Goal: Information Seeking & Learning: Learn about a topic

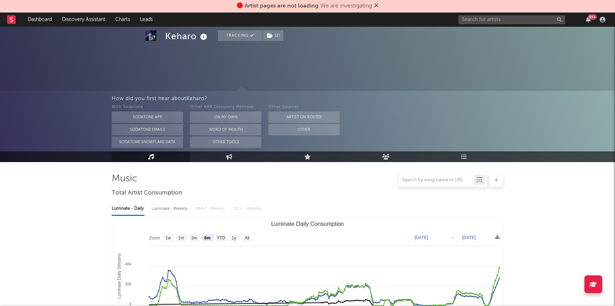
select select "6m"
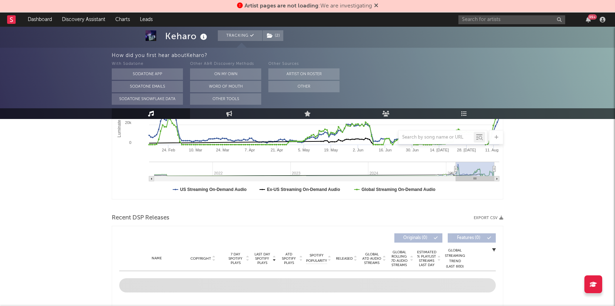
click at [377, 4] on icon at bounding box center [376, 5] width 4 height 6
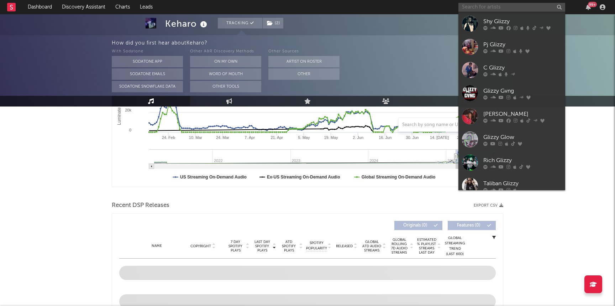
click at [503, 10] on input "text" at bounding box center [511, 7] width 107 height 9
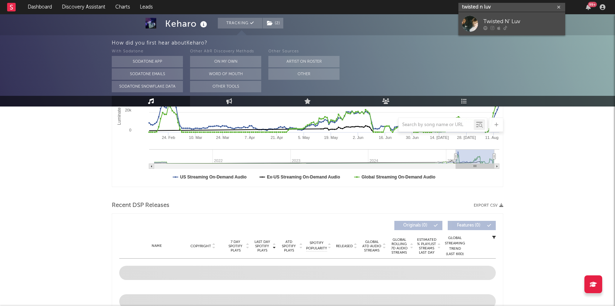
type input "twisted n luv"
click at [519, 23] on div "Twisted N' Luv" at bounding box center [522, 21] width 78 height 9
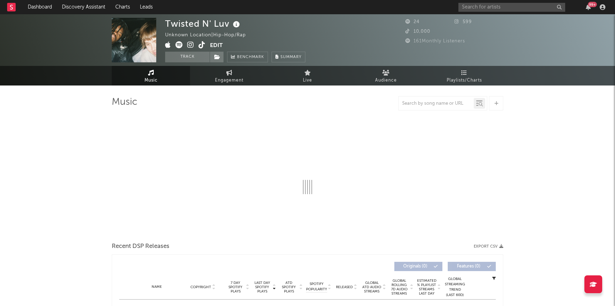
select select "1w"
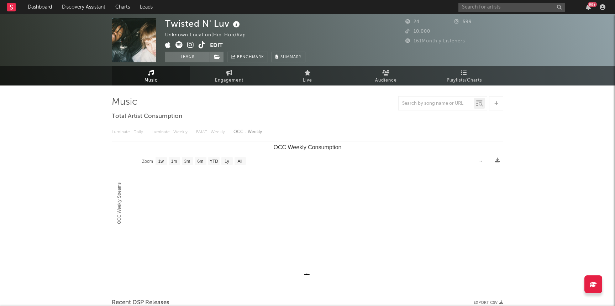
click at [296, 95] on div "Music Total Artist Consumption Luminate - Daily Luminate - Weekly BMAT - Weekly…" at bounding box center [307, 249] width 391 height 329
click at [93, 6] on link "Discovery Assistant" at bounding box center [83, 7] width 53 height 14
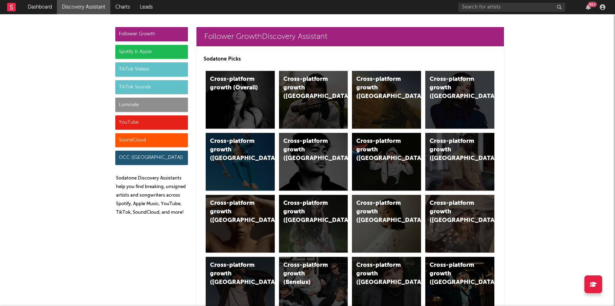
click at [148, 108] on div "Luminate" at bounding box center [151, 104] width 73 height 14
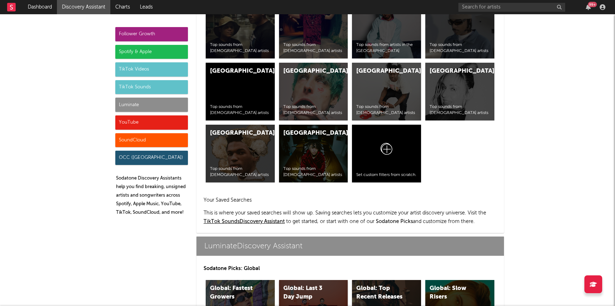
scroll to position [3158, 0]
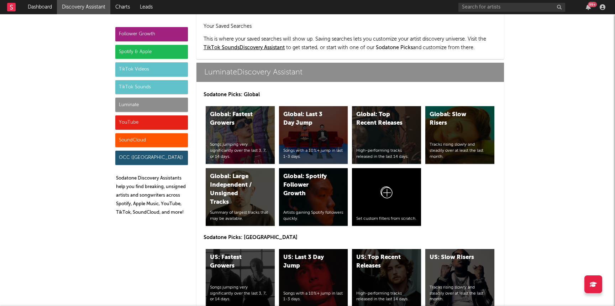
click at [376, 249] on div "US: Top Recent Releases High-performing tracks released in the last 14 days." at bounding box center [386, 278] width 69 height 58
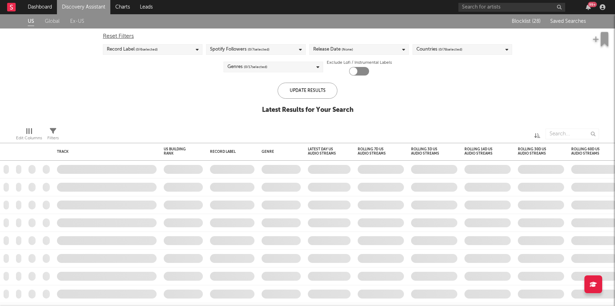
checkbox input "true"
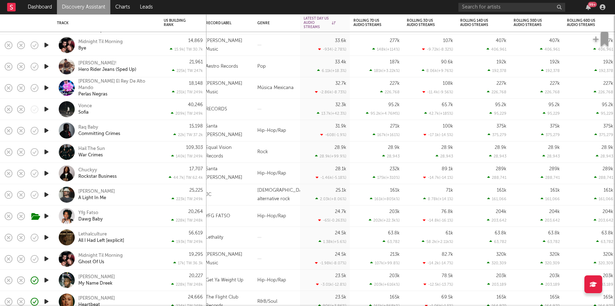
click at [44, 237] on icon "button" at bounding box center [46, 237] width 7 height 9
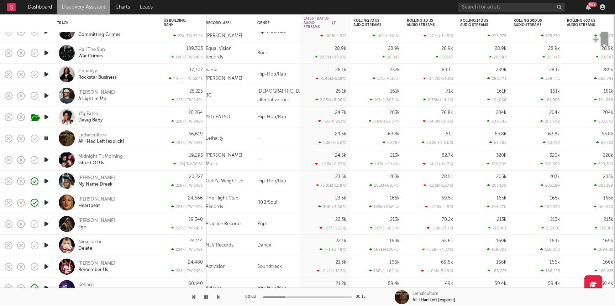
click at [170, 137] on div "56,619 193k | TW: 249k" at bounding box center [183, 138] width 39 height 21
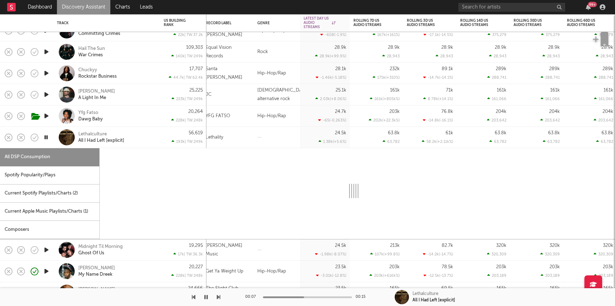
select select "1w"
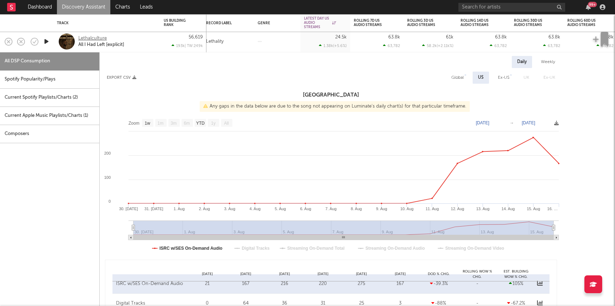
click at [96, 38] on div "Lethalculture" at bounding box center [92, 38] width 28 height 6
click at [36, 41] on icon "button" at bounding box center [35, 42] width 10 height 10
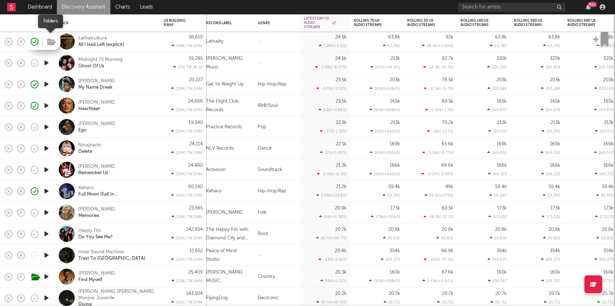
click at [53, 42] on icon "button" at bounding box center [51, 42] width 9 height 8
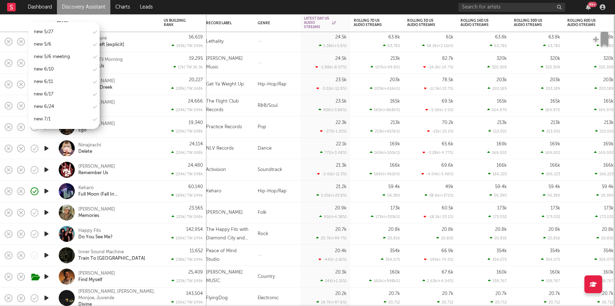
scroll to position [857, 0]
click at [63, 95] on div "new 8/19" at bounding box center [63, 100] width 71 height 11
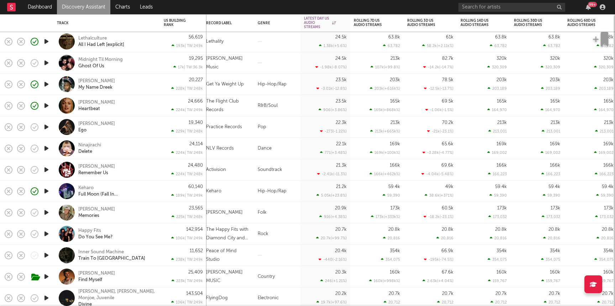
click at [149, 184] on div "Keharo Full Moon (Fall In Tokyo)" at bounding box center [107, 190] width 100 height 21
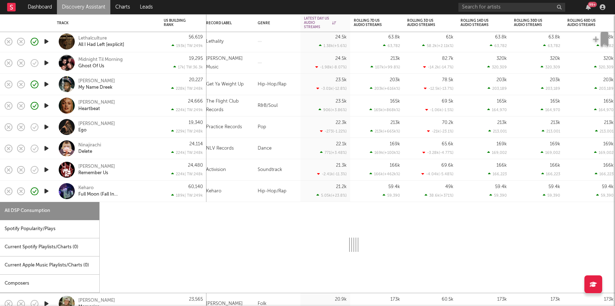
select select "1w"
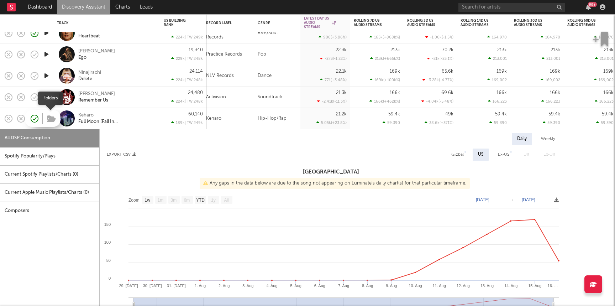
click at [52, 118] on icon "button" at bounding box center [51, 119] width 9 height 8
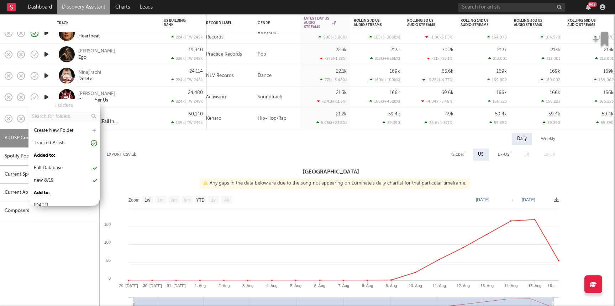
scroll to position [0, 0]
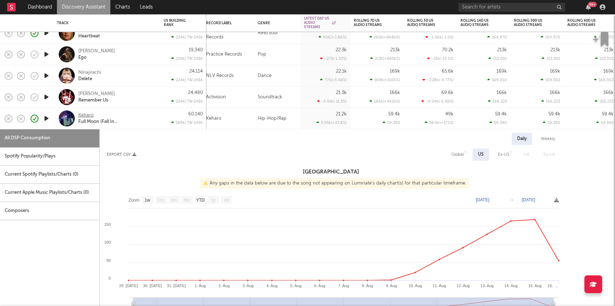
click at [89, 112] on div "Keharo" at bounding box center [85, 115] width 15 height 6
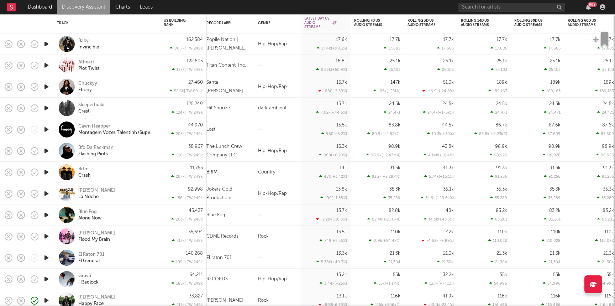
click at [47, 279] on icon "button" at bounding box center [46, 278] width 7 height 9
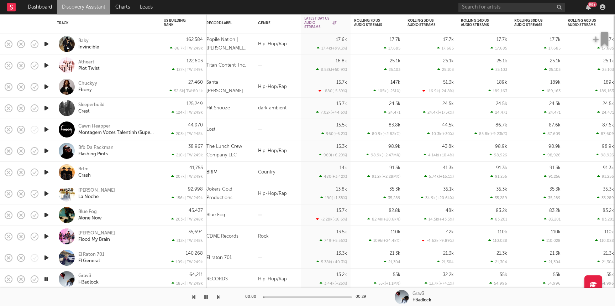
click at [133, 279] on div "Grav3 H3adlock" at bounding box center [116, 279] width 76 height 13
select select "1w"
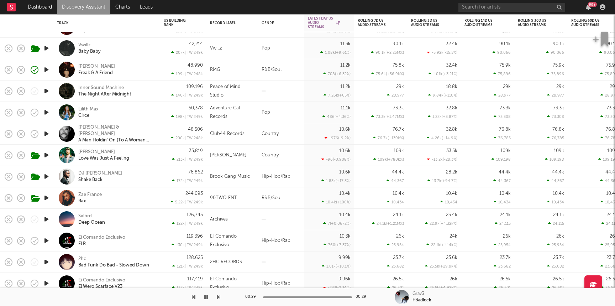
click at [148, 72] on div "Byron Juane Freak & A Friend" at bounding box center [116, 69] width 76 height 13
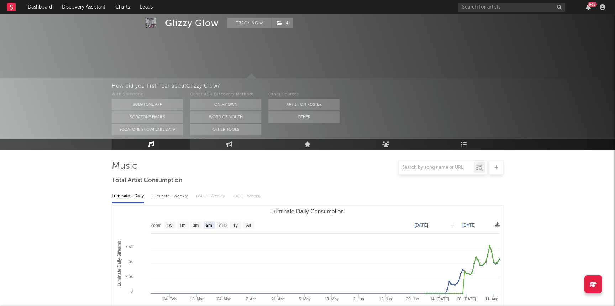
select select "6m"
select select "1w"
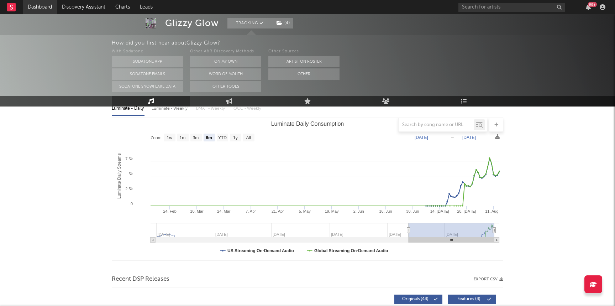
click at [46, 3] on link "Dashboard" at bounding box center [40, 7] width 34 height 14
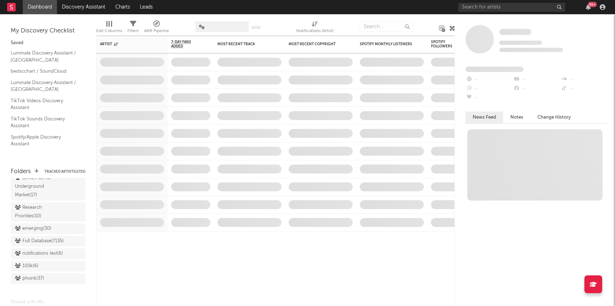
scroll to position [599, 0]
click at [37, 210] on div "Research Priorities ( 10 )" at bounding box center [40, 213] width 50 height 17
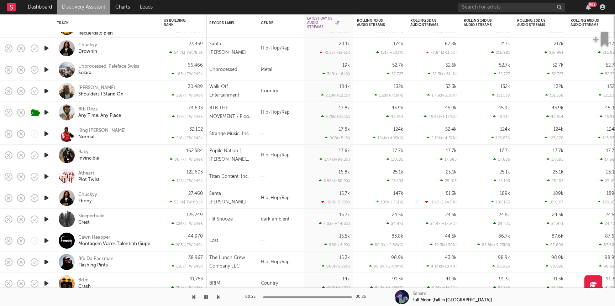
click at [46, 157] on icon "button" at bounding box center [46, 154] width 7 height 9
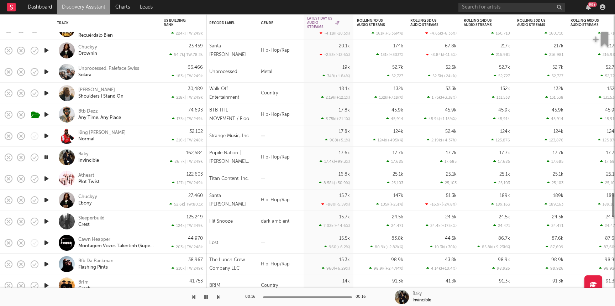
select select "1w"
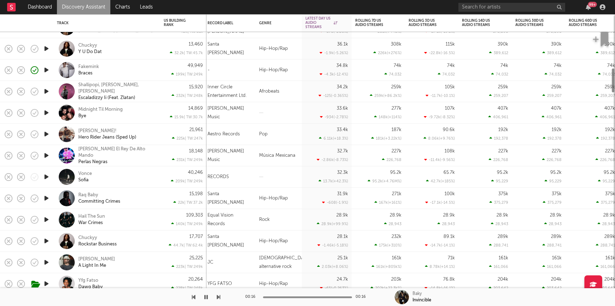
select select "1w"
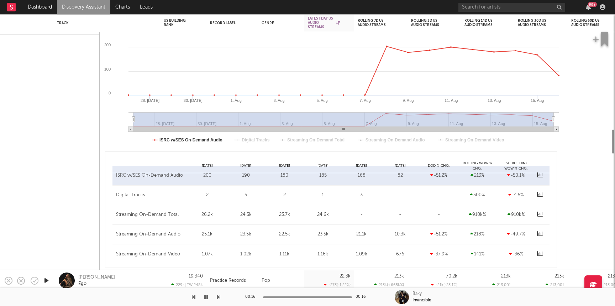
select select "1w"
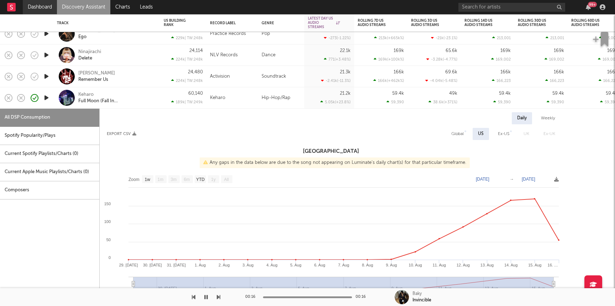
click at [41, 7] on link "Dashboard" at bounding box center [40, 7] width 34 height 14
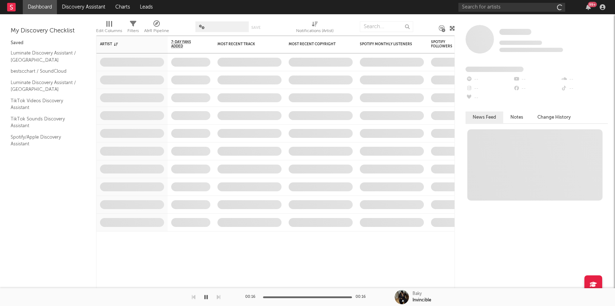
click at [42, 7] on link "Dashboard" at bounding box center [40, 7] width 34 height 14
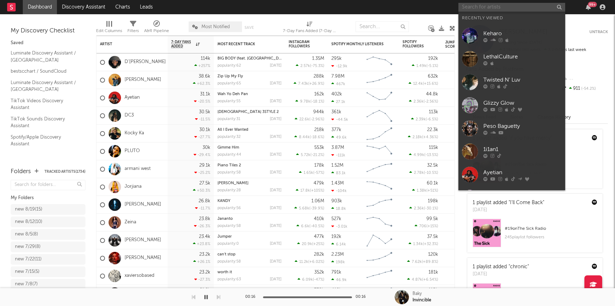
click at [508, 10] on input "text" at bounding box center [511, 7] width 107 height 9
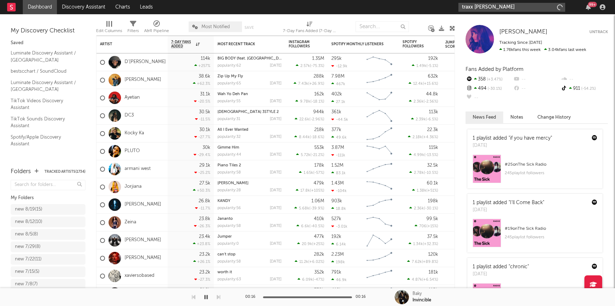
type input "traxx lou"
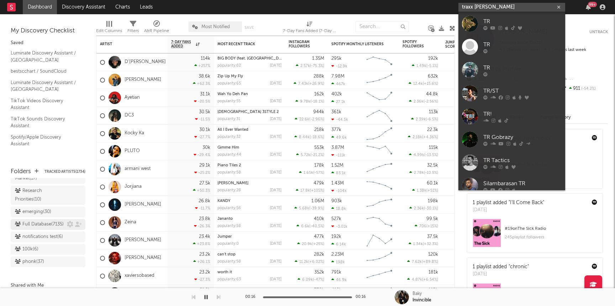
scroll to position [613, 0]
click at [38, 190] on div "Research Priorities ( 10 )" at bounding box center [40, 198] width 50 height 17
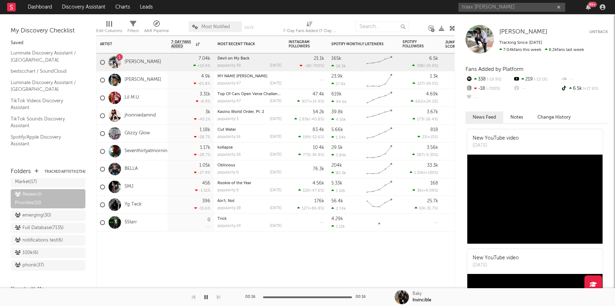
click at [421, 263] on div "Artist Notifications 7-Day Fans Added WoW % Change Most Recent Track Popularity…" at bounding box center [275, 171] width 359 height 270
click at [127, 59] on link "[PERSON_NAME]" at bounding box center [143, 62] width 37 height 6
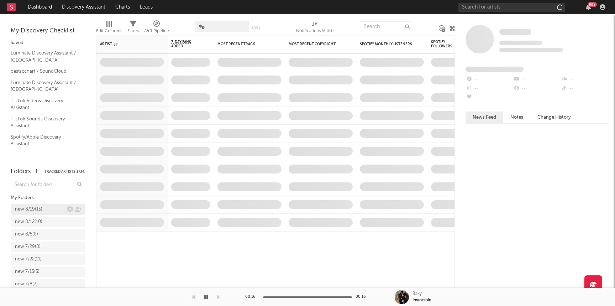
click at [48, 205] on div "new 8/19 ( 15 )" at bounding box center [48, 209] width 75 height 11
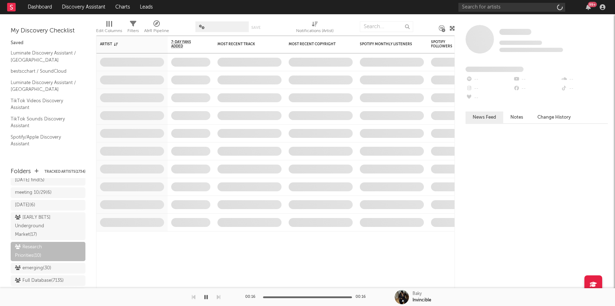
scroll to position [567, 0]
click at [38, 237] on div "Research Priorities ( 10 )" at bounding box center [40, 245] width 50 height 17
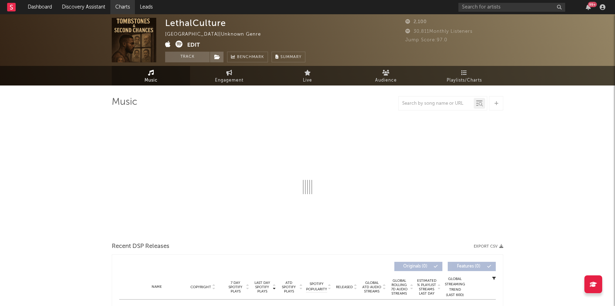
select select "1w"
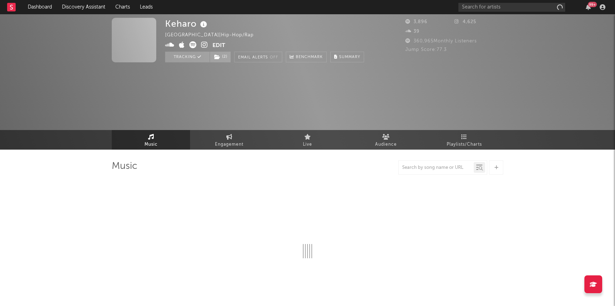
select select "6m"
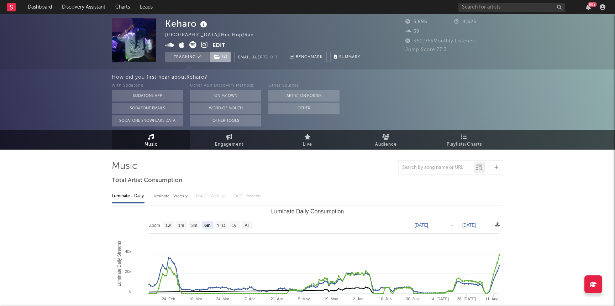
click at [223, 57] on span "( 2 )" at bounding box center [220, 57] width 21 height 11
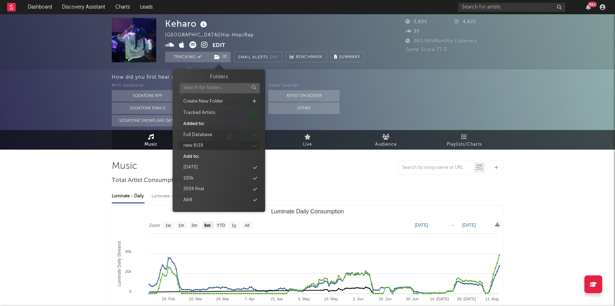
click at [198, 146] on div "new 8/19" at bounding box center [193, 145] width 20 height 7
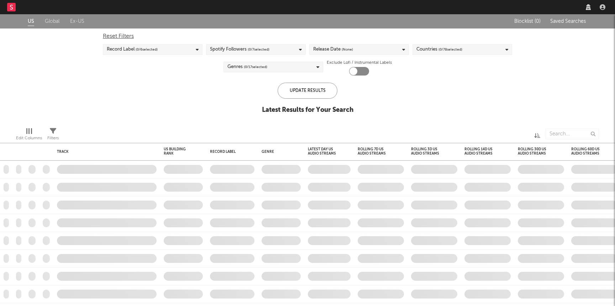
checkbox input "true"
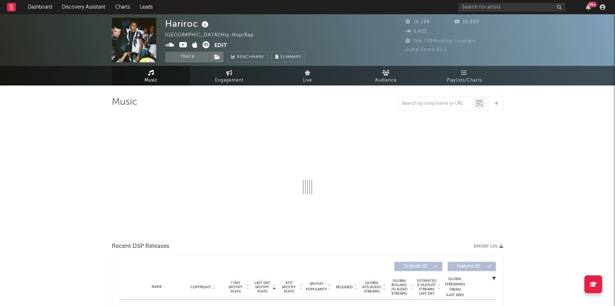
select select "6m"
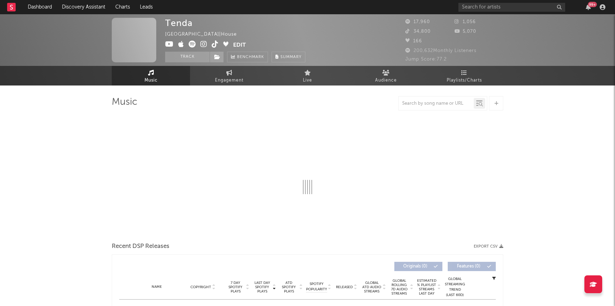
select select "6m"
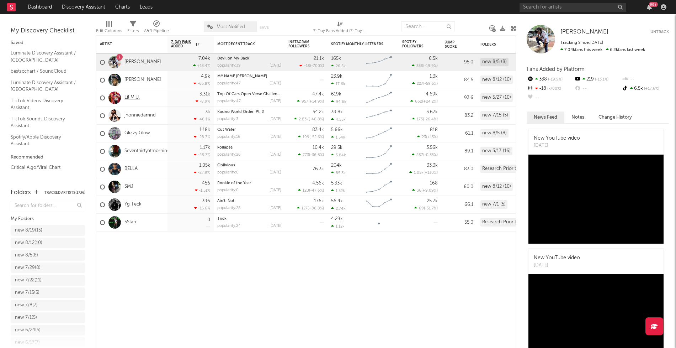
click at [129, 100] on link "Lil M.U." at bounding box center [132, 98] width 15 height 6
click at [131, 115] on link "jhonniedamnd" at bounding box center [140, 115] width 31 height 6
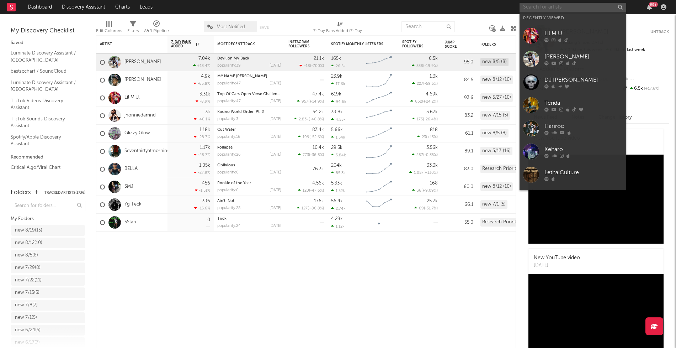
click at [550, 8] on input "text" at bounding box center [573, 7] width 107 height 9
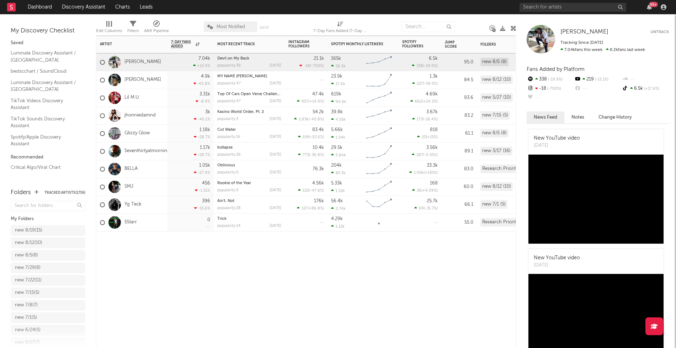
click at [265, 261] on div "Artist Notifications 7-Day Fans Added WoW % Change Most Recent Track Popularity…" at bounding box center [306, 192] width 420 height 312
click at [131, 203] on link "Yg Teck" at bounding box center [133, 204] width 17 height 6
